Goal: Check status: Check status

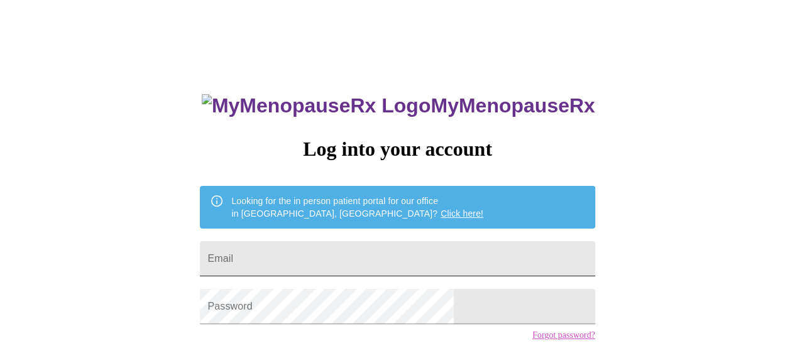
click at [402, 252] on input "Email" at bounding box center [397, 258] width 395 height 35
type input "[EMAIL_ADDRESS][DOMAIN_NAME]"
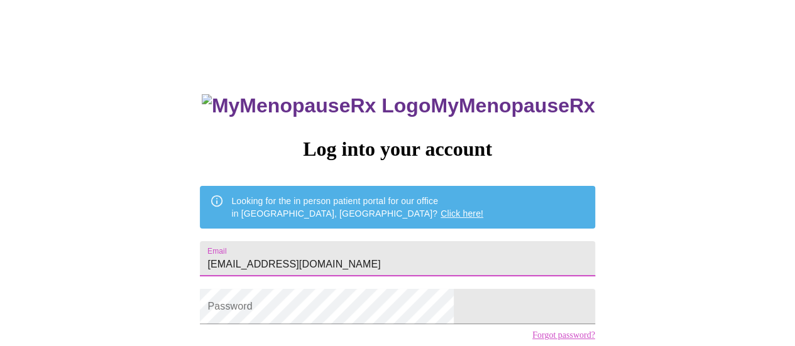
scroll to position [63, 0]
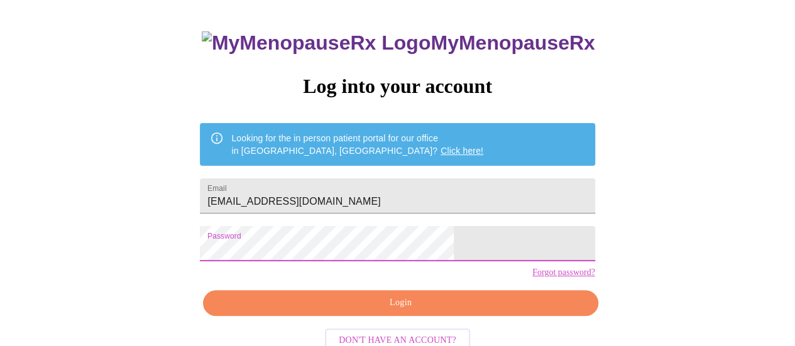
click at [417, 311] on span "Login" at bounding box center [401, 304] width 366 height 16
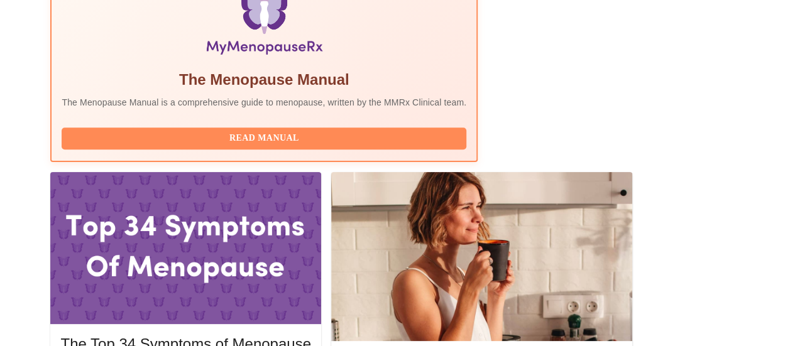
scroll to position [503, 0]
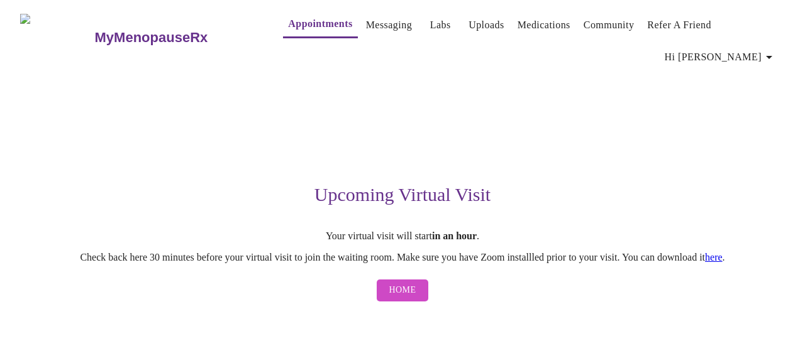
click at [722, 252] on link "here" at bounding box center [714, 257] width 18 height 11
